Goal: Task Accomplishment & Management: Use online tool/utility

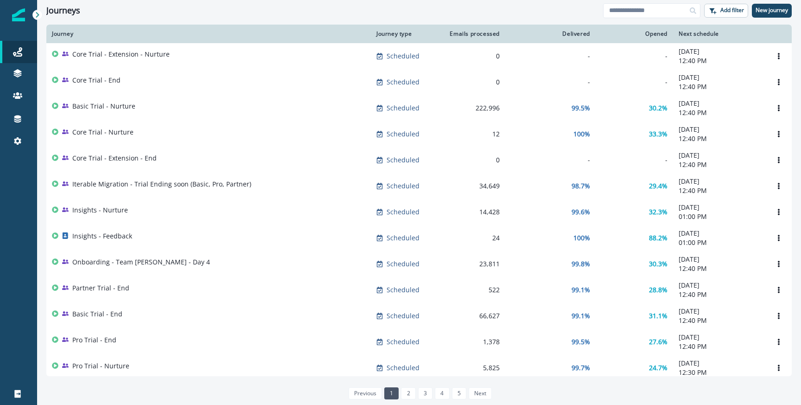
click at [626, 2] on div "Journeys Add filter New journey" at bounding box center [419, 10] width 764 height 21
click at [624, 7] on input at bounding box center [651, 10] width 97 height 15
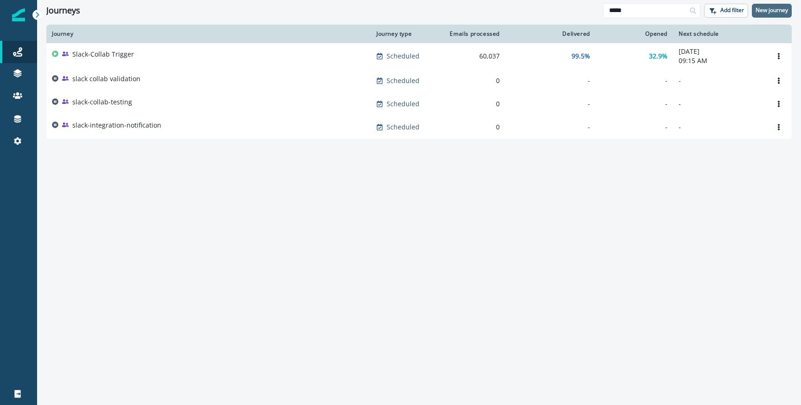
type input "*****"
click at [761, 13] on p "New journey" at bounding box center [771, 10] width 32 height 6
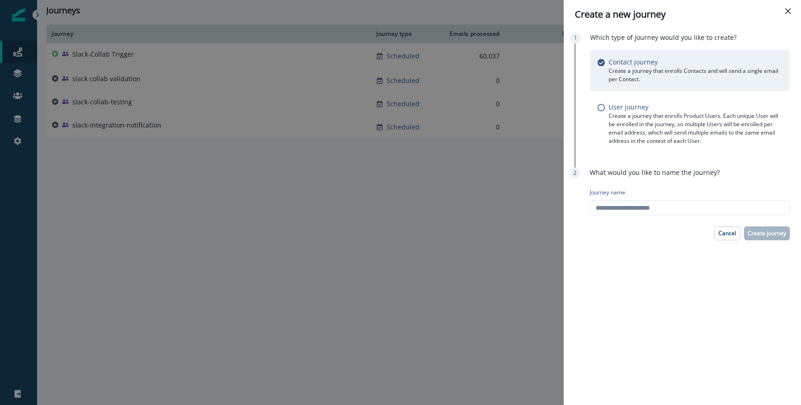
click at [704, 215] on div "Journey name" at bounding box center [690, 201] width 200 height 34
click at [700, 211] on input "Journey name" at bounding box center [690, 207] width 200 height 15
type input "*****"
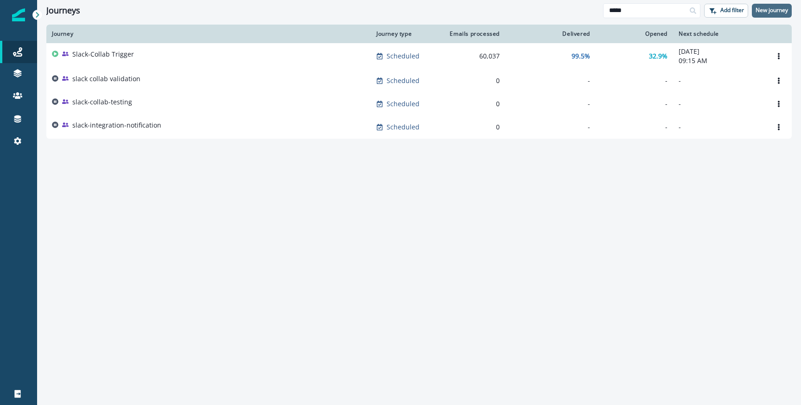
click at [761, 7] on p "New journey" at bounding box center [771, 10] width 32 height 6
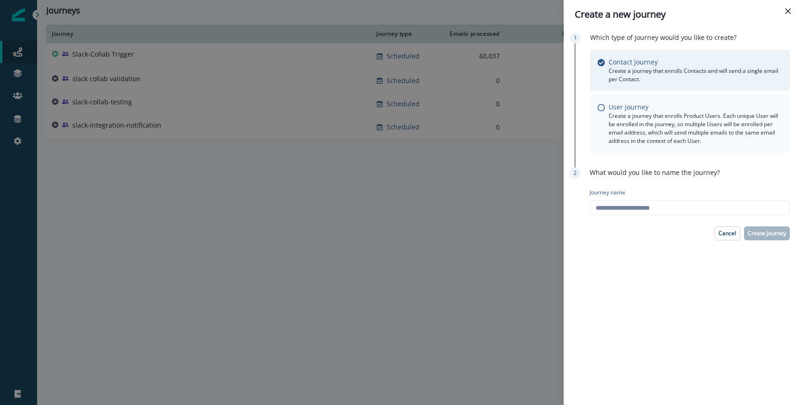
click at [637, 134] on p "Create a journey that enrolls Product Users. Each unique User will be enrolled …" at bounding box center [696, 128] width 174 height 33
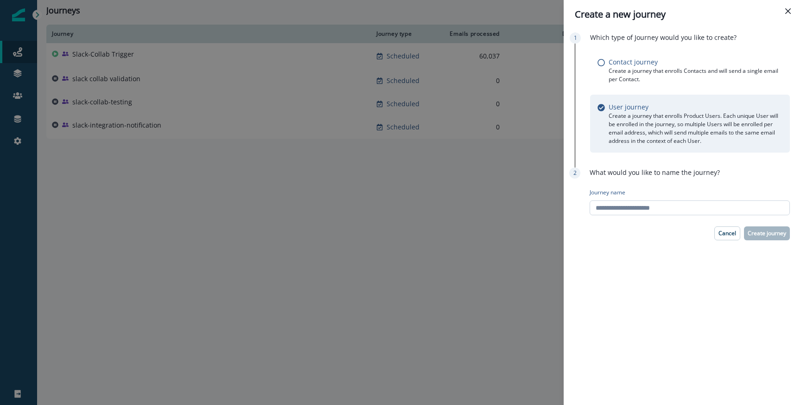
click at [628, 209] on input "Journey name" at bounding box center [690, 207] width 200 height 15
type input "**********"
click at [761, 232] on p "Create journey" at bounding box center [767, 233] width 38 height 6
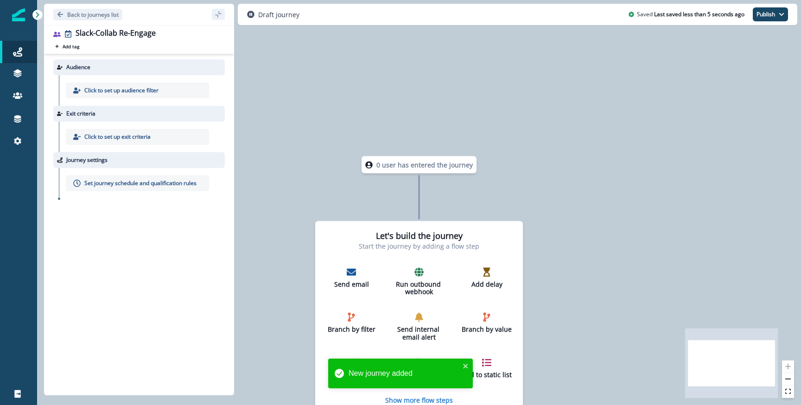
click at [149, 99] on div "Click to set up audience filter" at bounding box center [142, 90] width 166 height 31
click at [149, 93] on p "Click to set up audience filter" at bounding box center [121, 90] width 74 height 8
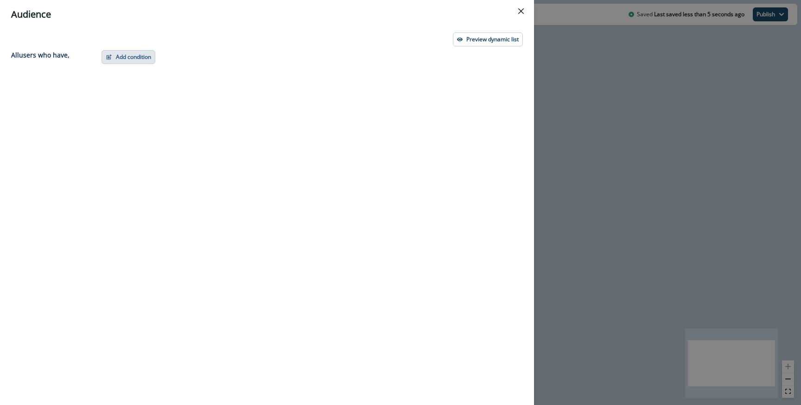
click at [152, 61] on button "Add condition" at bounding box center [128, 57] width 54 height 14
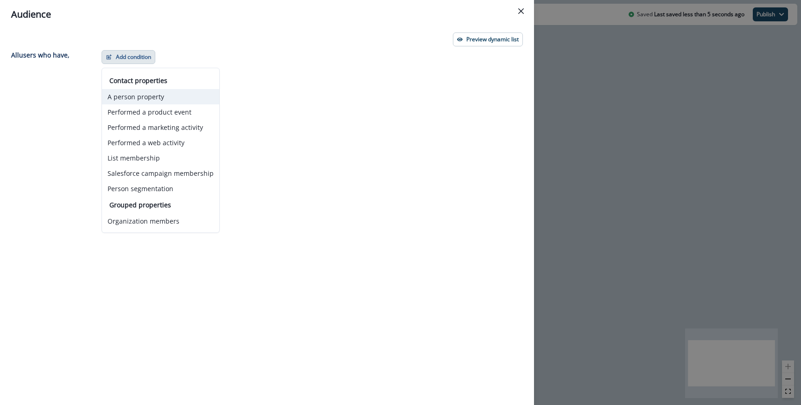
click at [170, 93] on button "A person property" at bounding box center [160, 96] width 117 height 15
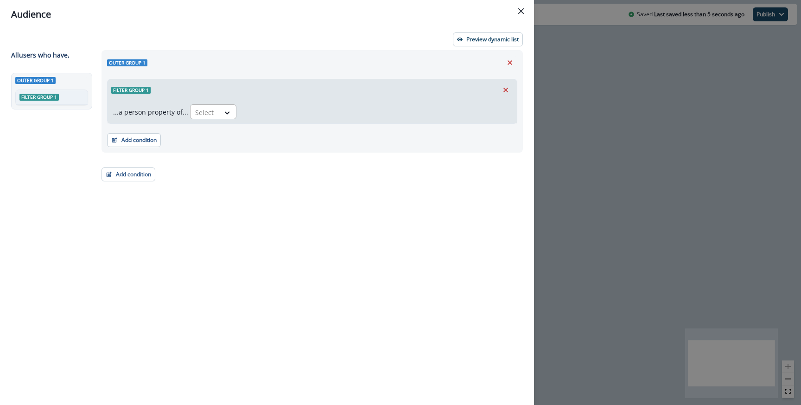
click at [215, 109] on div "Select" at bounding box center [204, 112] width 29 height 15
paste input "**********"
type input "**********"
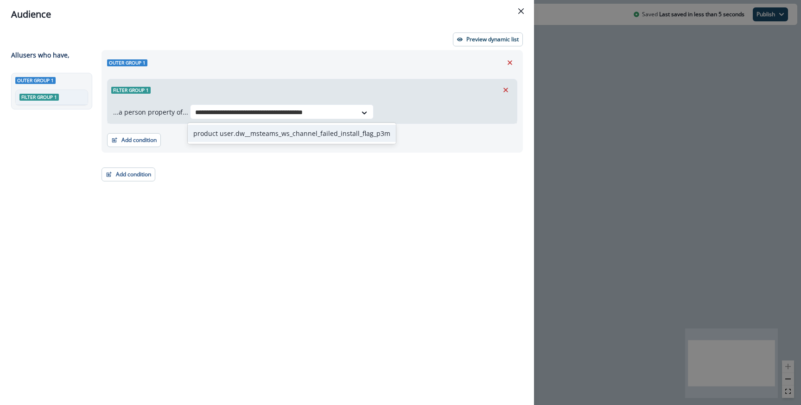
click at [231, 138] on div "product user.dw__msteams_ws_channel_failed_install_flag_p3m" at bounding box center [292, 133] width 208 height 17
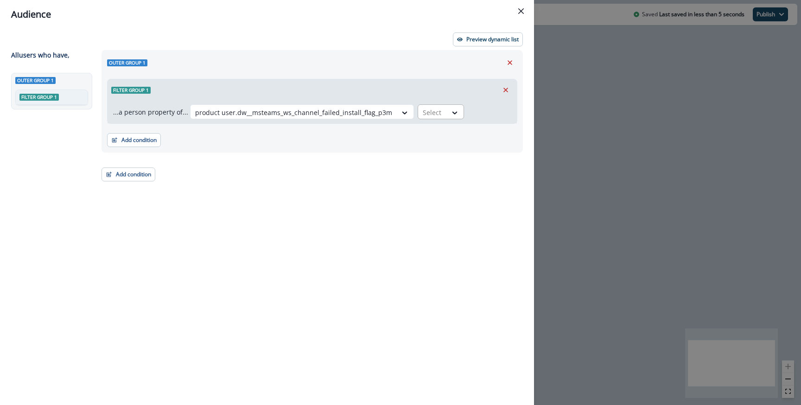
click at [429, 114] on div at bounding box center [432, 113] width 19 height 12
click at [457, 110] on div "product user.dw__msteams_ws_channel_failed_install_flag_p3m Select" at bounding box center [350, 111] width 321 height 15
click at [450, 111] on icon at bounding box center [454, 112] width 8 height 9
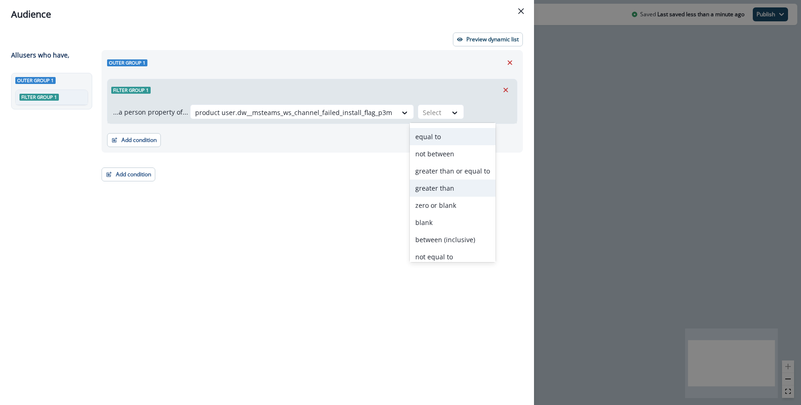
scroll to position [53, 0]
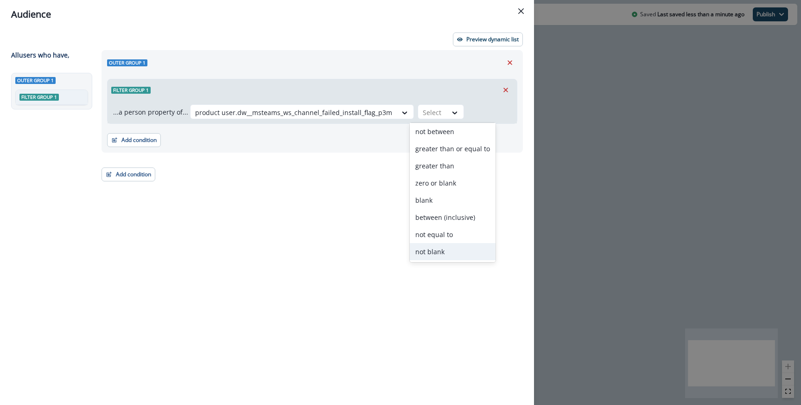
click at [450, 248] on div "not blank" at bounding box center [453, 251] width 86 height 17
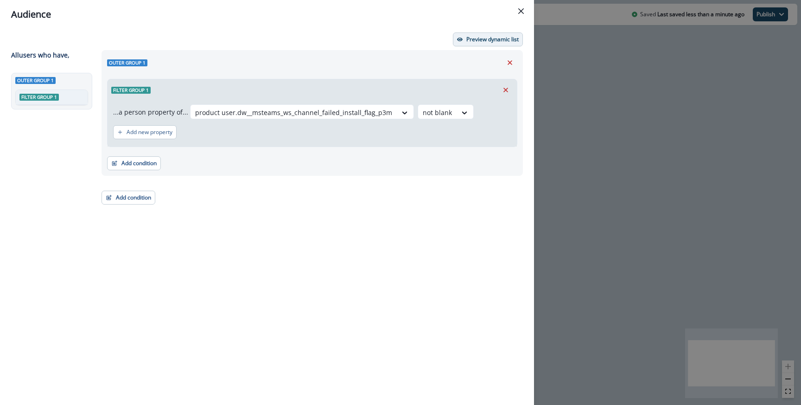
click at [485, 43] on p "Preview dynamic list" at bounding box center [492, 39] width 52 height 6
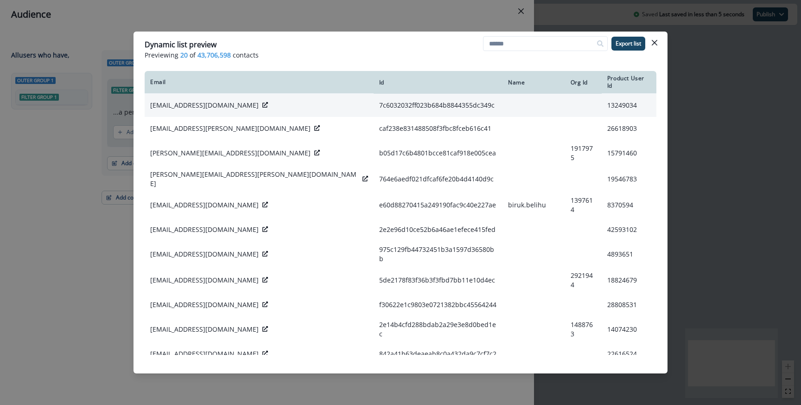
click at [262, 102] on icon at bounding box center [265, 105] width 6 height 6
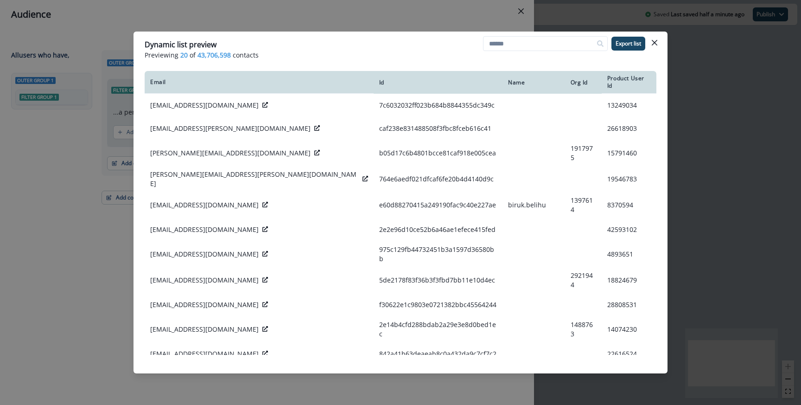
click at [209, 23] on div "Dynamic list preview Previewing 20 of 43,706,598 contacts Export list Email Id …" at bounding box center [400, 202] width 801 height 405
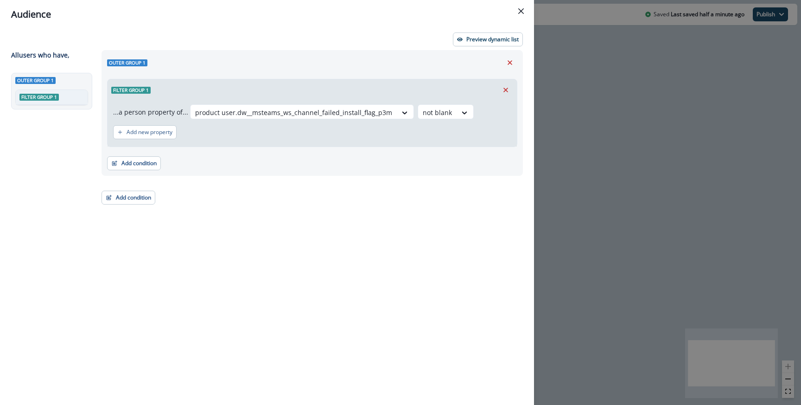
click at [418, 121] on div "product user.dw__msteams_ws_channel_failed_install_flag_p3m not blank" at bounding box center [350, 112] width 321 height 17
click at [423, 115] on div at bounding box center [437, 113] width 29 height 12
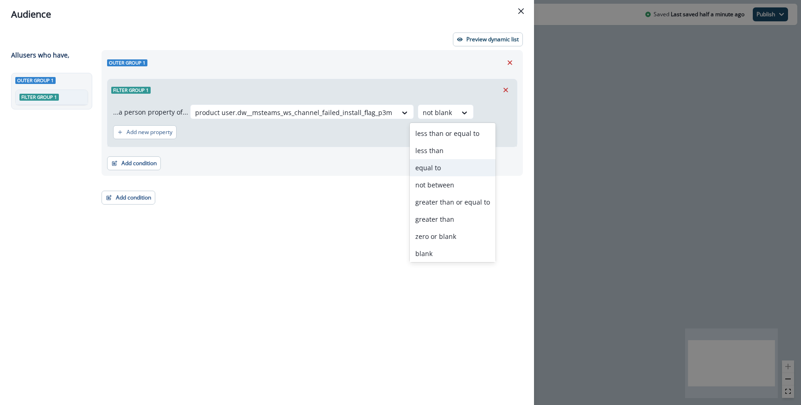
click at [439, 164] on div "equal to" at bounding box center [453, 167] width 86 height 17
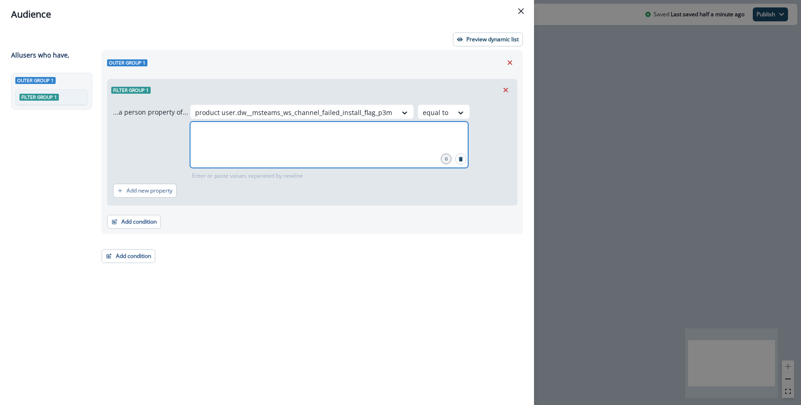
click at [416, 136] on input "number" at bounding box center [328, 133] width 275 height 19
type input "*"
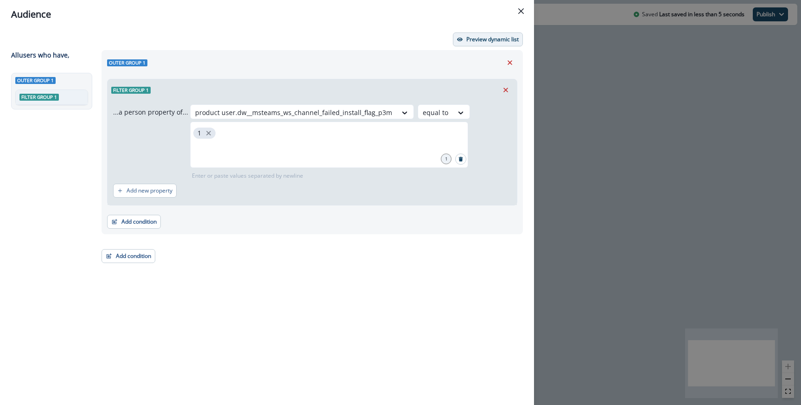
click at [484, 40] on p "Preview dynamic list" at bounding box center [492, 39] width 52 height 6
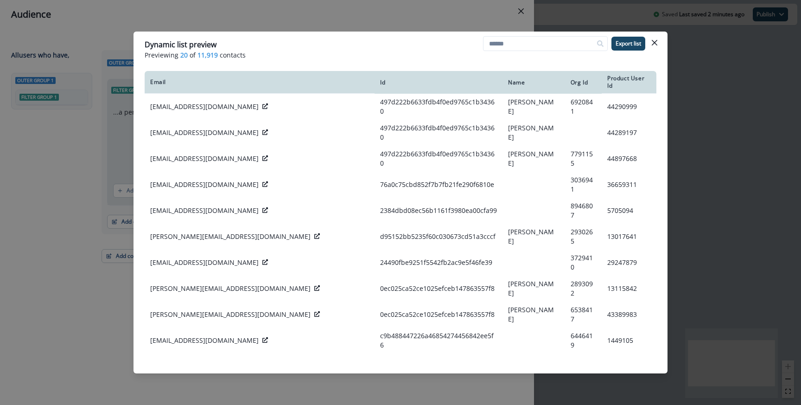
click at [686, 44] on div "Dynamic list preview Previewing 20 of 11,919 contacts Export list Email Id Name…" at bounding box center [400, 202] width 801 height 405
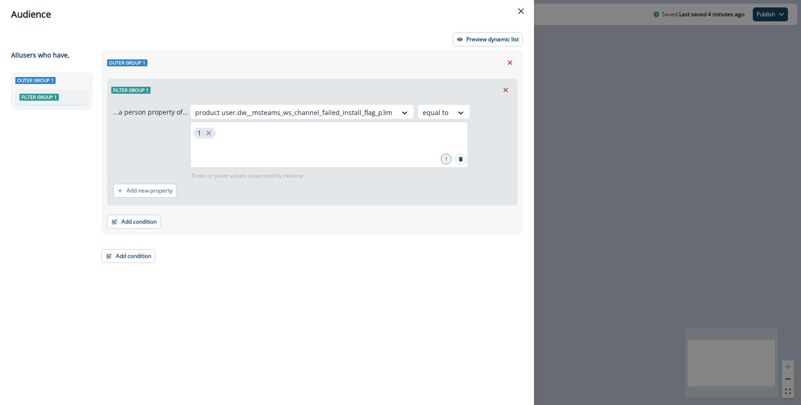
click at [240, 133] on div "1" at bounding box center [329, 144] width 278 height 46
click at [266, 65] on div "Outer group 1" at bounding box center [312, 63] width 410 height 14
click at [595, 170] on div "Audience Preview dynamic list All user s who have, Outer group 1 Filter group 1…" at bounding box center [400, 202] width 801 height 405
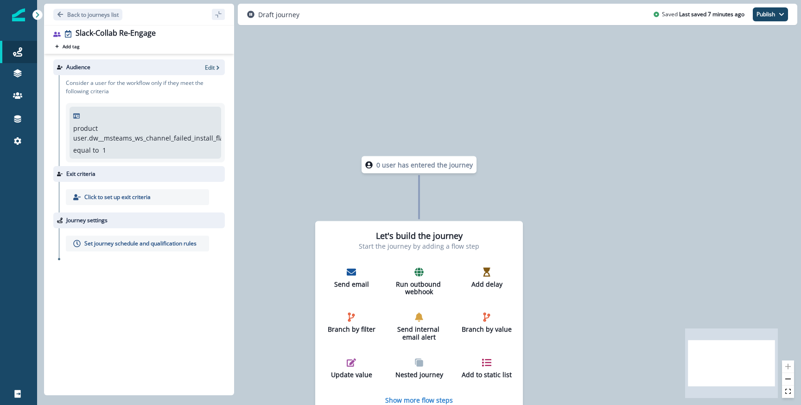
click at [214, 62] on div "Audience Edit" at bounding box center [138, 67] width 171 height 16
click at [211, 66] on p "Edit" at bounding box center [210, 67] width 10 height 8
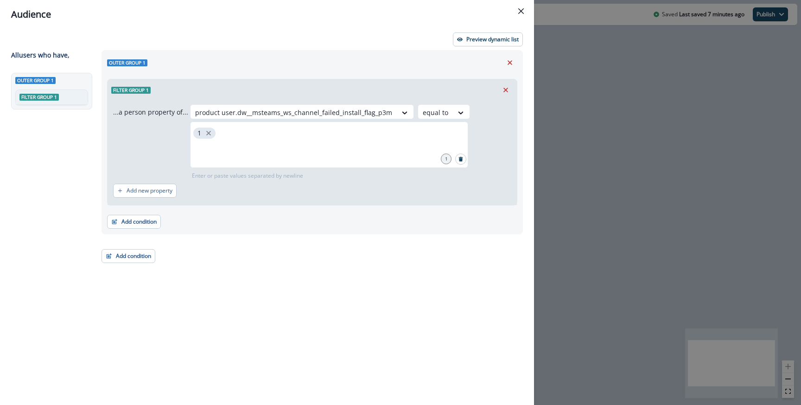
click at [482, 47] on div "Preview dynamic list All user s who have, Outer group 1 Filter group 1 Outer gr…" at bounding box center [267, 217] width 534 height 376
click at [476, 36] on p "Preview dynamic list" at bounding box center [492, 39] width 52 height 6
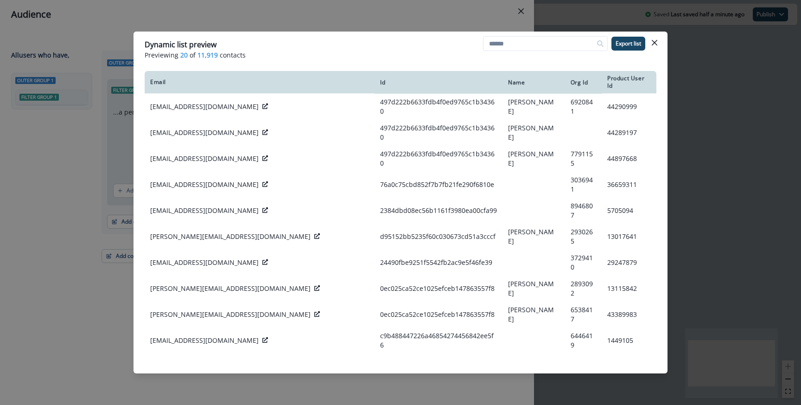
click at [379, 24] on div "Dynamic list preview Previewing 20 of 11,919 contacts Export list Email Id Name…" at bounding box center [400, 202] width 801 height 405
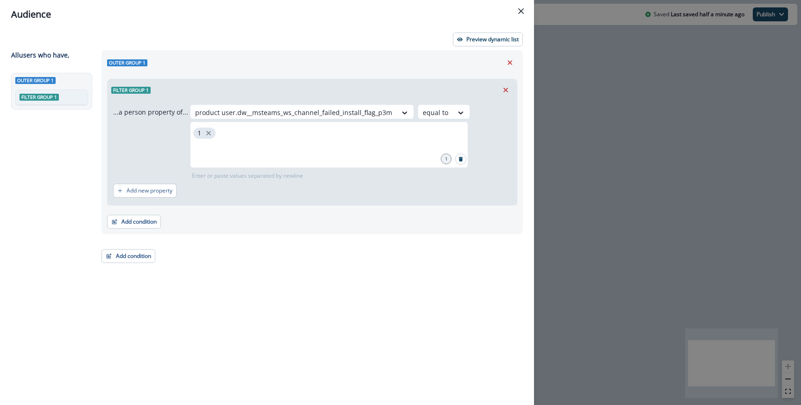
click at [603, 127] on div "Audience Preview dynamic list All user s who have, Outer group 1 Filter group 1…" at bounding box center [400, 202] width 801 height 405
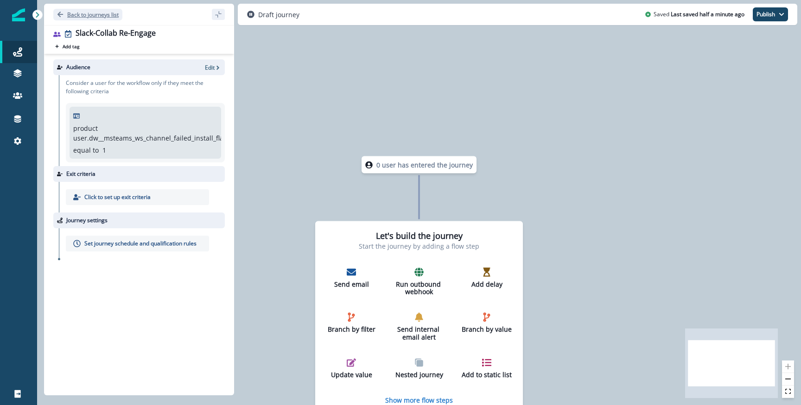
click at [92, 11] on p "Back to journeys list" at bounding box center [92, 15] width 51 height 8
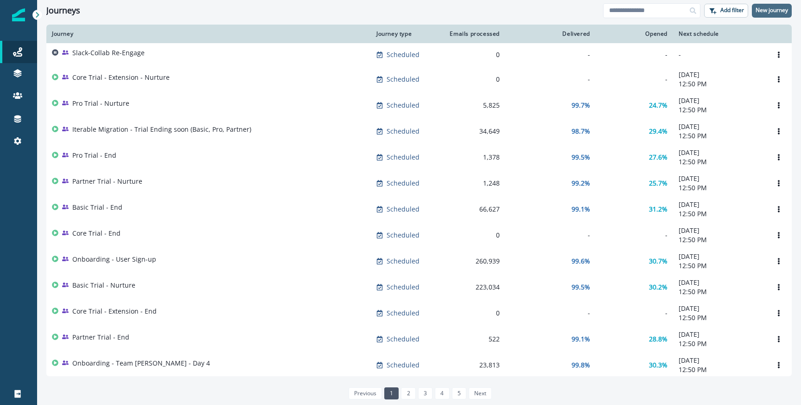
click at [759, 8] on p "New journey" at bounding box center [771, 10] width 32 height 6
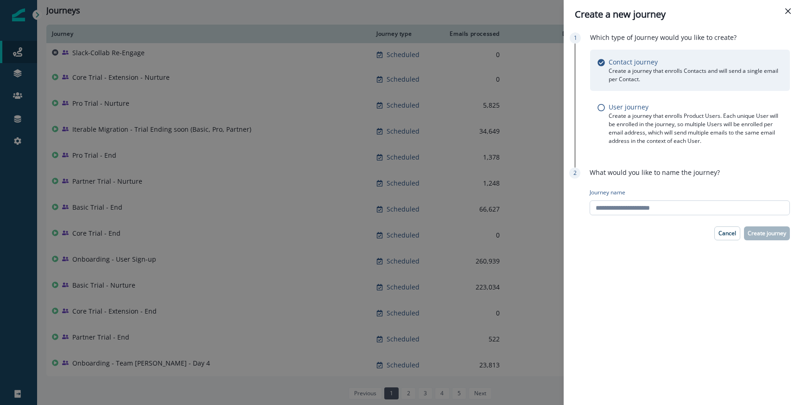
click at [613, 207] on input "Journey name" at bounding box center [690, 207] width 200 height 15
type input "**********"
click at [774, 231] on p "Create journey" at bounding box center [767, 233] width 38 height 6
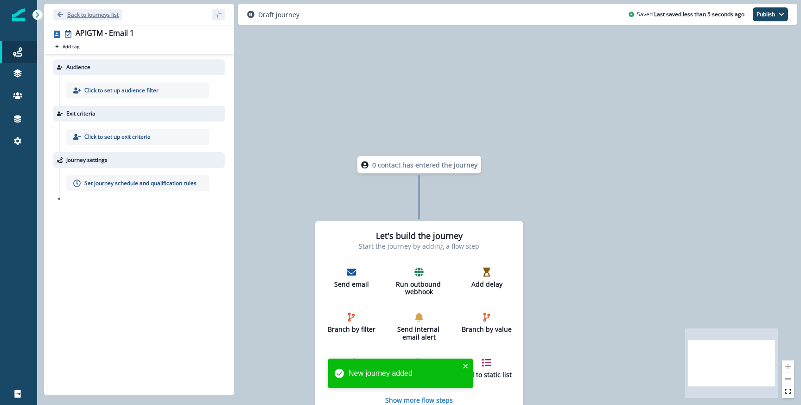
click at [89, 11] on p "Back to journeys list" at bounding box center [92, 15] width 51 height 8
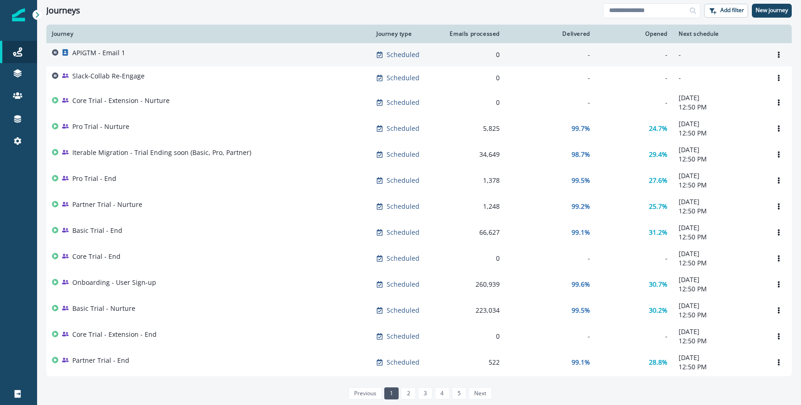
click at [287, 56] on div "APIGTM - Email 1" at bounding box center [208, 54] width 313 height 13
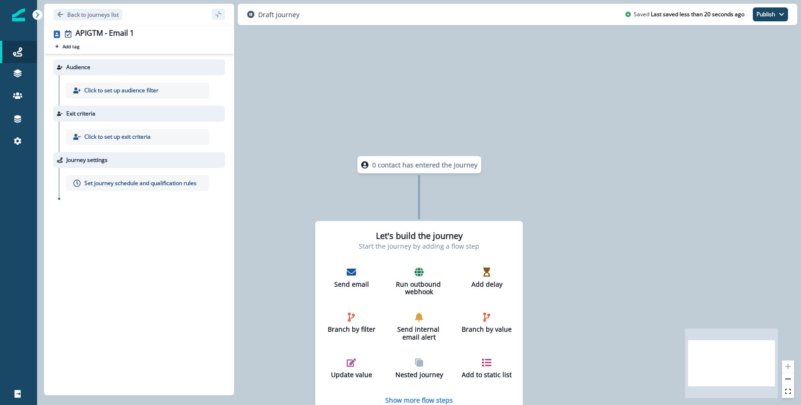
click at [147, 80] on div "Click to set up audience filter" at bounding box center [142, 90] width 166 height 31
click at [144, 84] on div "Click to set up audience filter" at bounding box center [137, 90] width 143 height 16
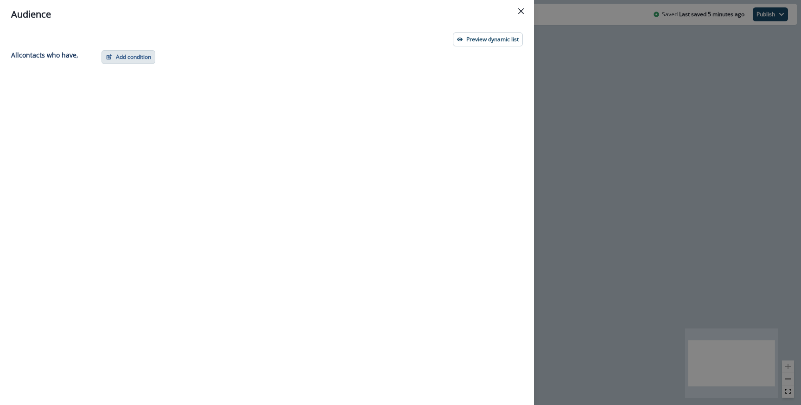
click at [125, 50] on button "Add condition" at bounding box center [128, 57] width 54 height 14
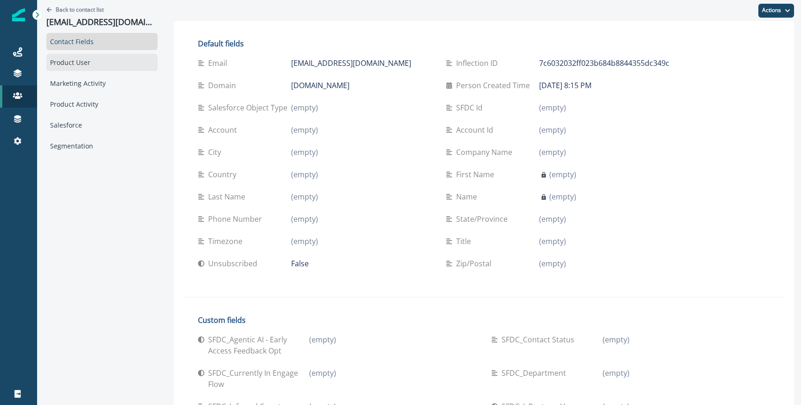
click at [90, 69] on div "Product User" at bounding box center [101, 62] width 111 height 17
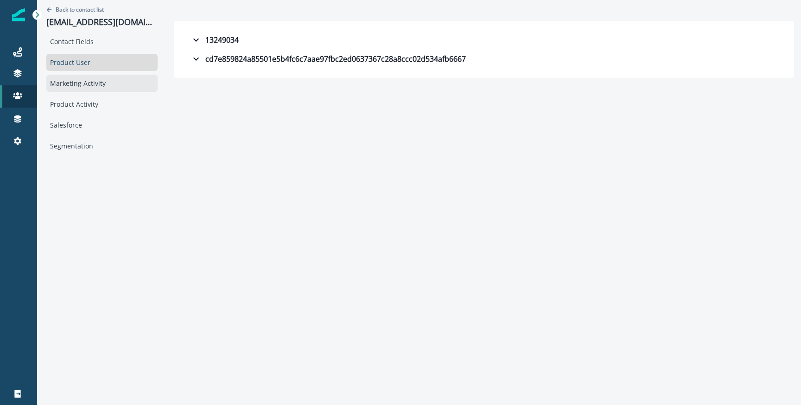
click at [83, 86] on div "Marketing Activity" at bounding box center [101, 83] width 111 height 17
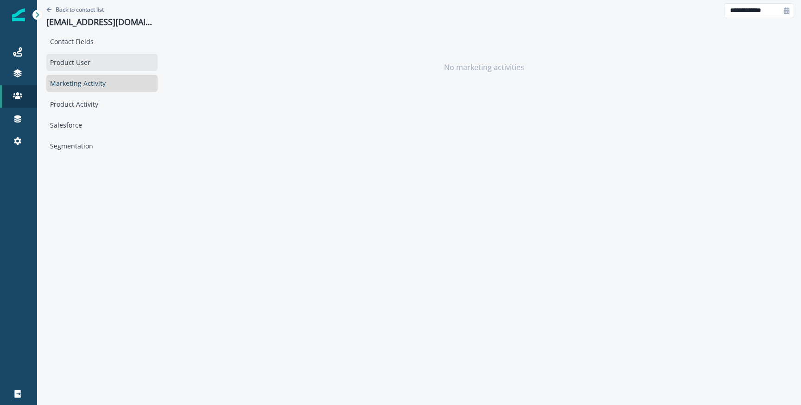
click at [81, 70] on div "Product User" at bounding box center [101, 62] width 111 height 17
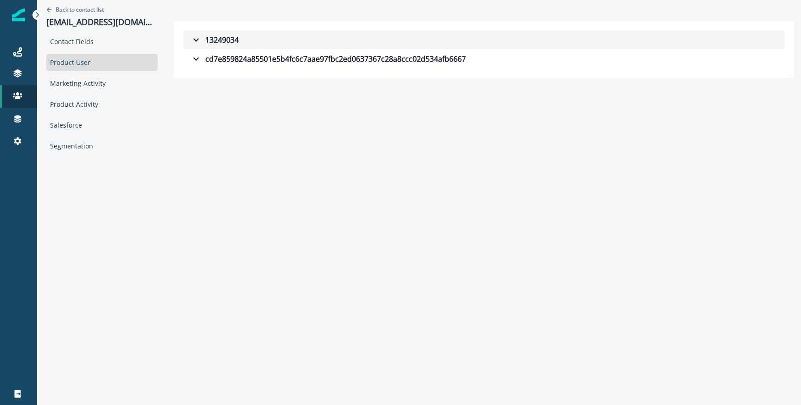
click at [190, 44] on icon "button" at bounding box center [195, 39] width 11 height 11
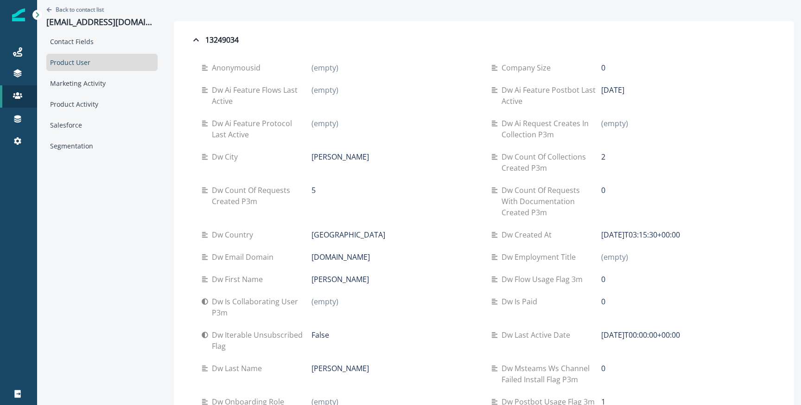
scroll to position [281, 0]
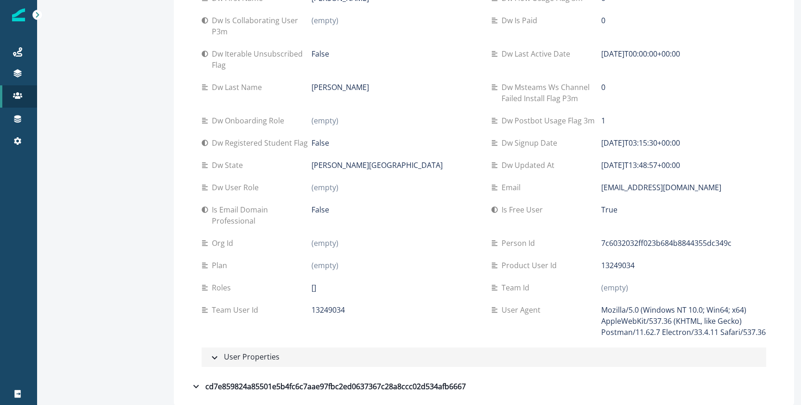
click at [269, 358] on button "User Properties" at bounding box center [484, 356] width 564 height 19
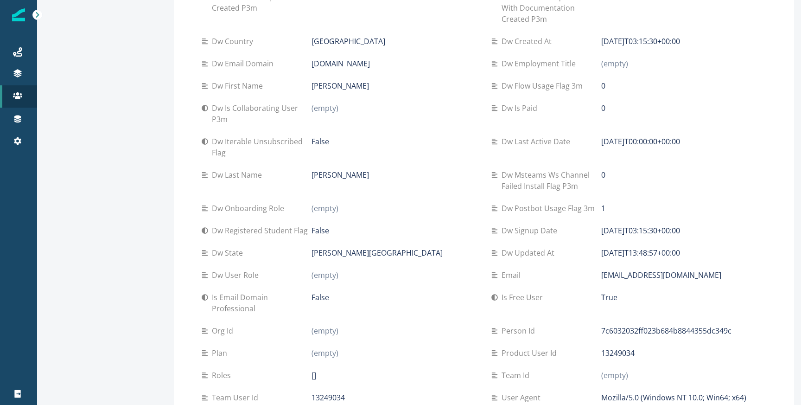
scroll to position [193, 0]
click at [520, 182] on p "Dw msteams ws channel failed install flag p3m" at bounding box center [551, 181] width 100 height 22
click at [525, 211] on p "Dw postbot usage flag 3m" at bounding box center [549, 208] width 97 height 11
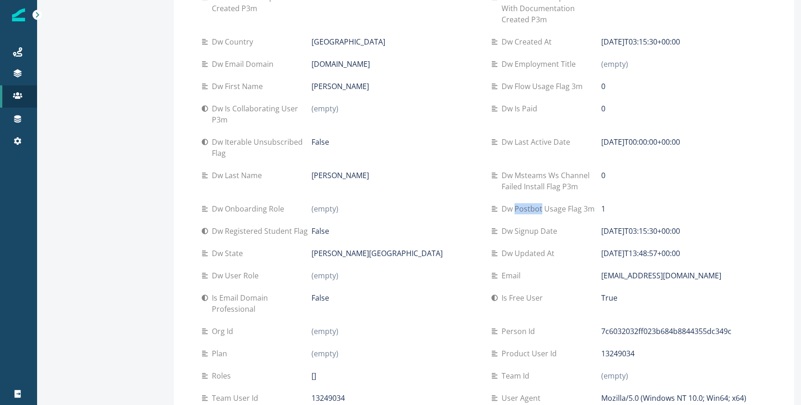
click at [525, 211] on p "Dw postbot usage flag 3m" at bounding box center [549, 208] width 97 height 11
click at [526, 174] on p "Dw msteams ws channel failed install flag p3m" at bounding box center [551, 181] width 100 height 22
